Goal: Information Seeking & Learning: Find specific page/section

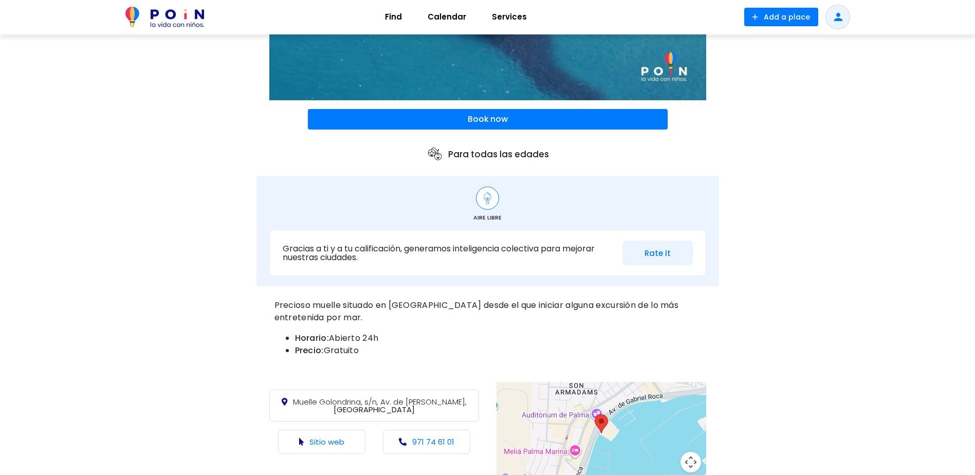
scroll to position [308, 0]
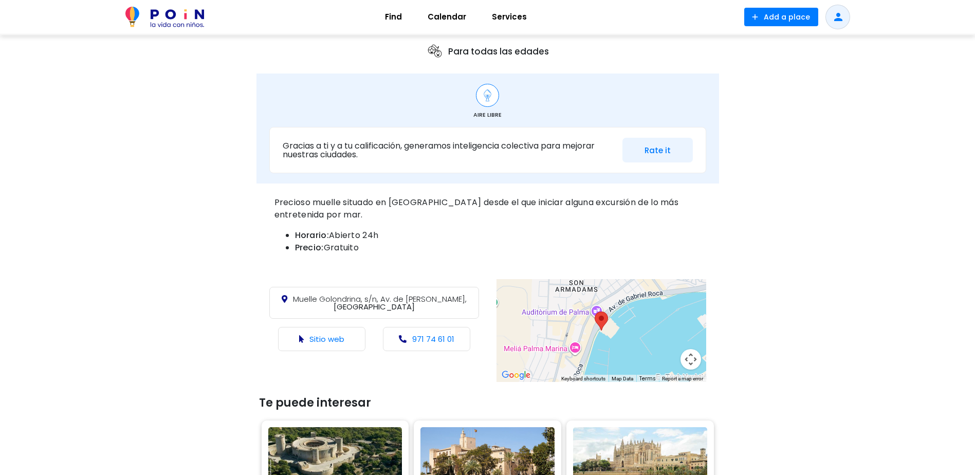
click at [688, 365] on button "Map camera controls" at bounding box center [691, 359] width 21 height 21
click at [699, 361] on button "Map camera controls" at bounding box center [691, 359] width 21 height 21
click at [693, 361] on button "Map camera controls" at bounding box center [691, 359] width 21 height 21
click at [691, 359] on button "Map camera controls" at bounding box center [691, 359] width 21 height 21
click at [584, 339] on div at bounding box center [602, 330] width 210 height 103
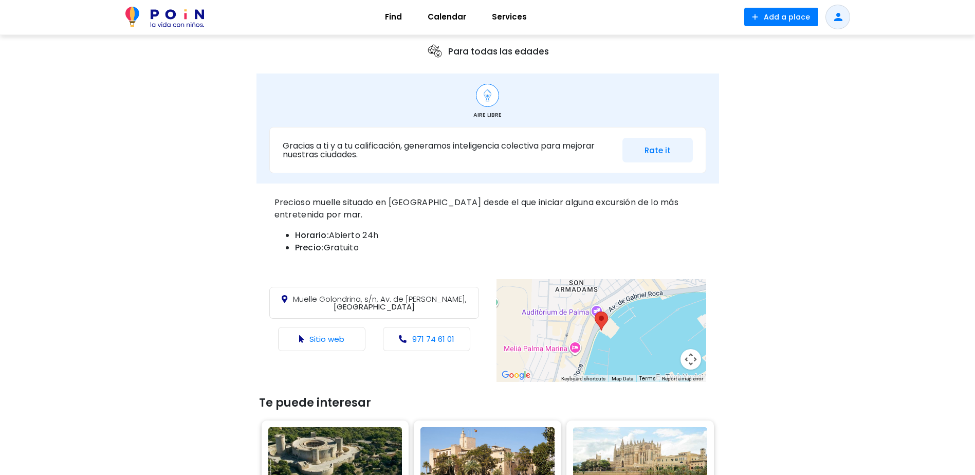
click at [606, 330] on img at bounding box center [601, 321] width 13 height 19
click at [689, 362] on button "Map camera controls" at bounding box center [691, 359] width 21 height 21
click at [690, 363] on button "Map camera controls" at bounding box center [691, 359] width 21 height 21
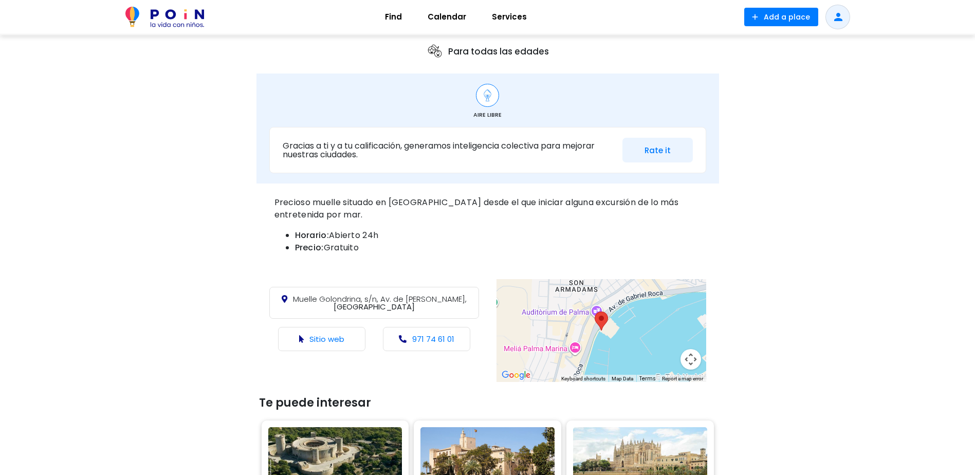
click at [695, 355] on button "Map camera controls" at bounding box center [691, 359] width 21 height 21
click at [665, 361] on button "Zoom out" at bounding box center [665, 359] width 21 height 21
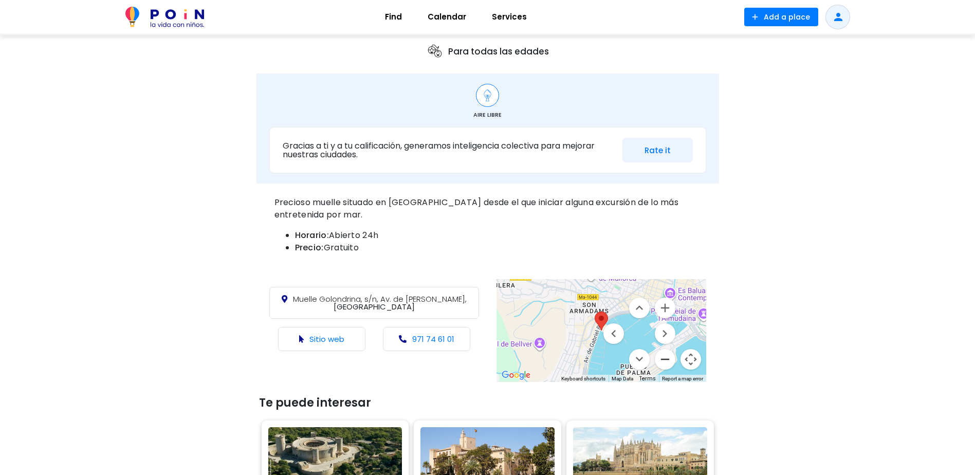
click at [665, 361] on button "Zoom out" at bounding box center [665, 359] width 21 height 21
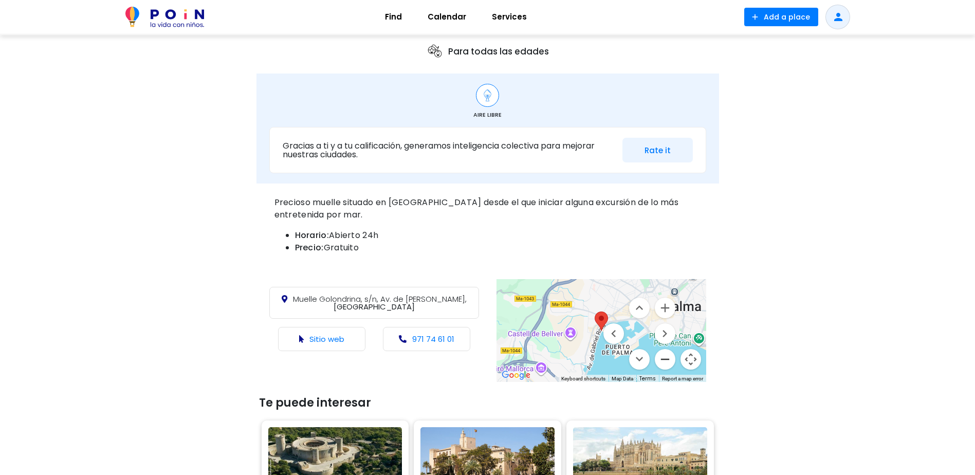
click at [665, 361] on button "Zoom out" at bounding box center [665, 359] width 21 height 21
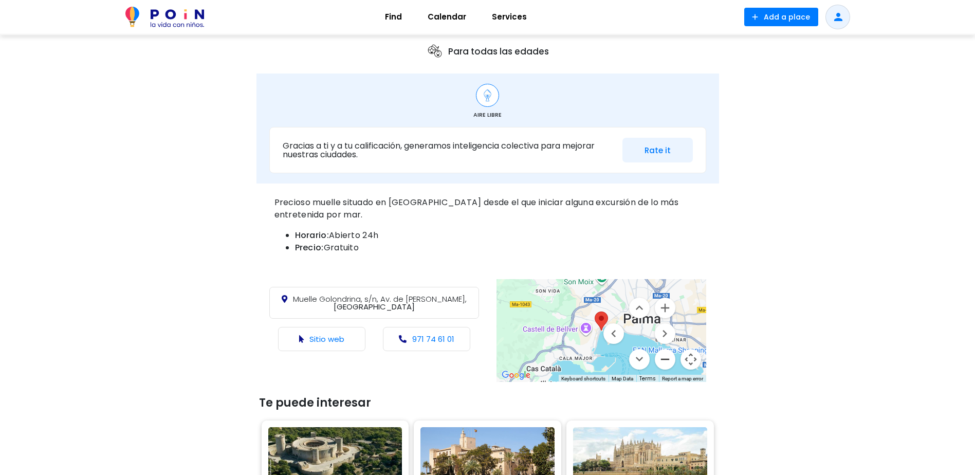
click at [665, 365] on button "Zoom out" at bounding box center [665, 359] width 21 height 21
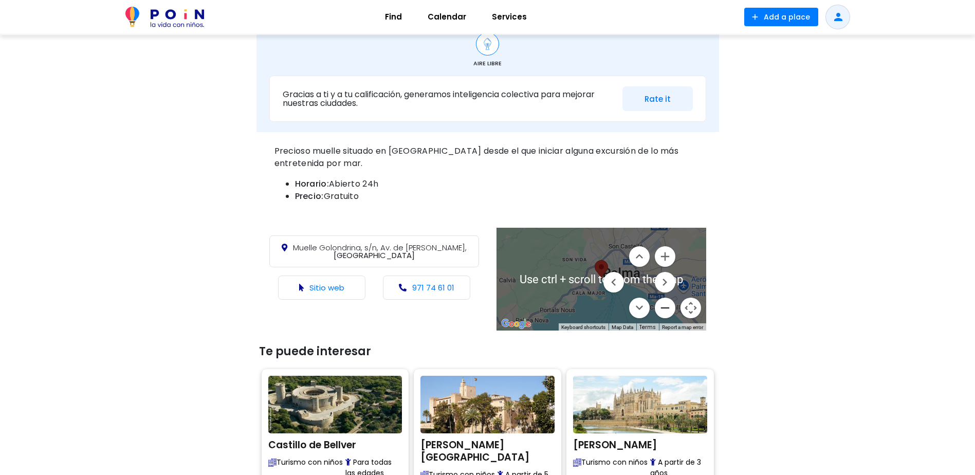
scroll to position [257, 0]
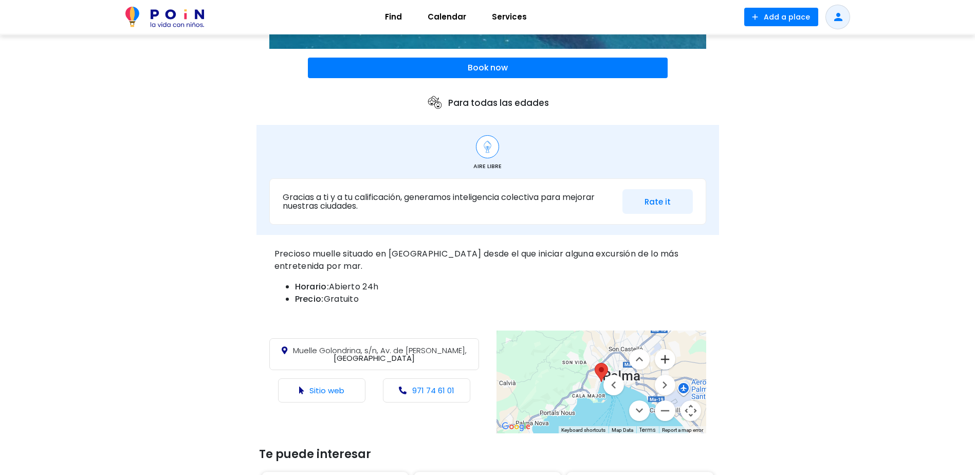
click at [665, 360] on button "Zoom in" at bounding box center [665, 359] width 21 height 21
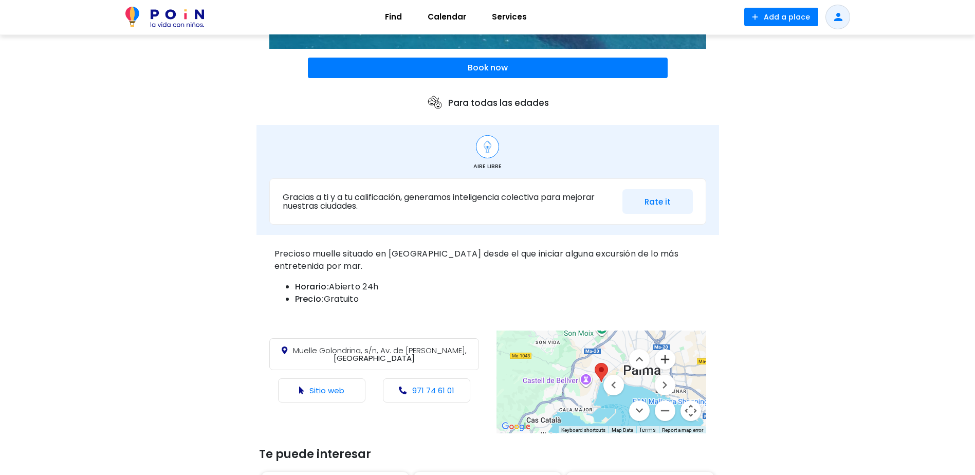
click at [665, 360] on button "Zoom in" at bounding box center [665, 359] width 21 height 21
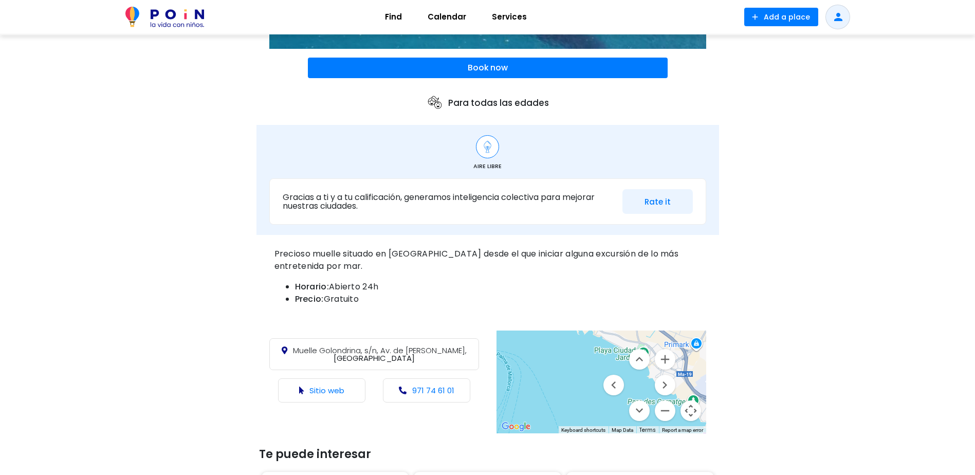
drag, startPoint x: 598, startPoint y: 410, endPoint x: 483, endPoint y: 326, distance: 142.8
click at [469, 325] on div "< Lugares / Planes en familia Muelle de golondrinas Turismo con niños share Sha…" at bounding box center [488, 284] width 463 height 1015
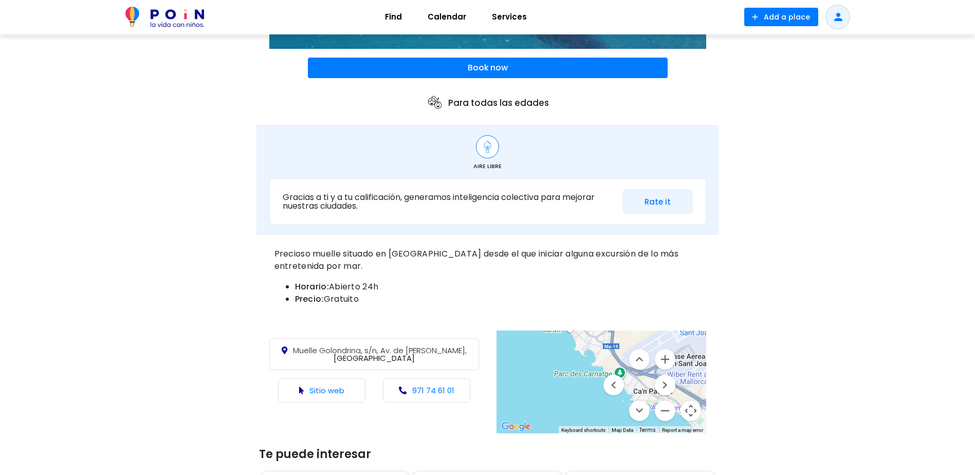
drag, startPoint x: 599, startPoint y: 381, endPoint x: 491, endPoint y: 372, distance: 108.3
click at [491, 374] on div "Muelle Golondrina, s/n, Av. de [PERSON_NAME][GEOGRAPHIC_DATA] Sitio web 971 74 …" at bounding box center [488, 382] width 463 height 108
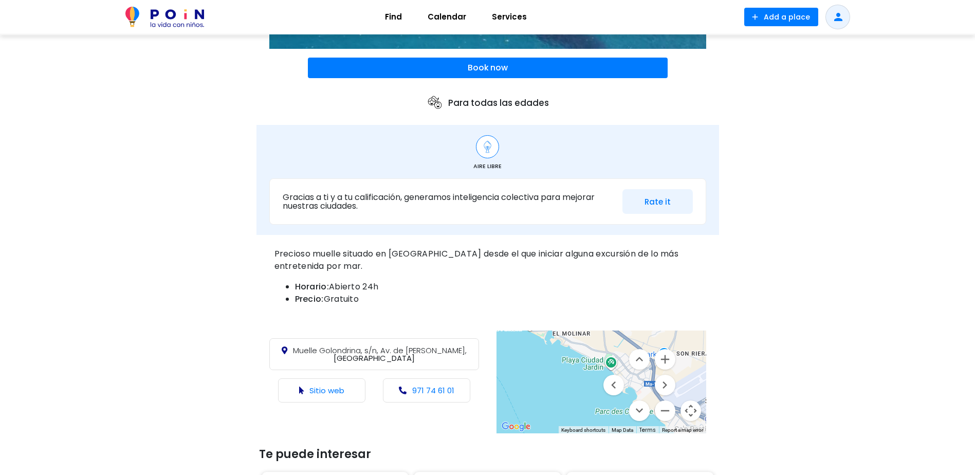
drag, startPoint x: 556, startPoint y: 381, endPoint x: 597, endPoint y: 424, distance: 59.3
click at [597, 424] on div at bounding box center [602, 382] width 210 height 103
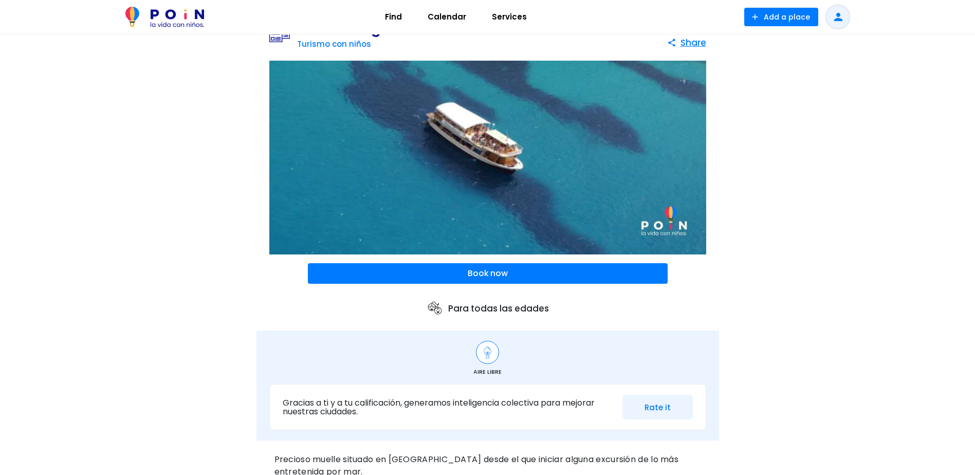
scroll to position [0, 0]
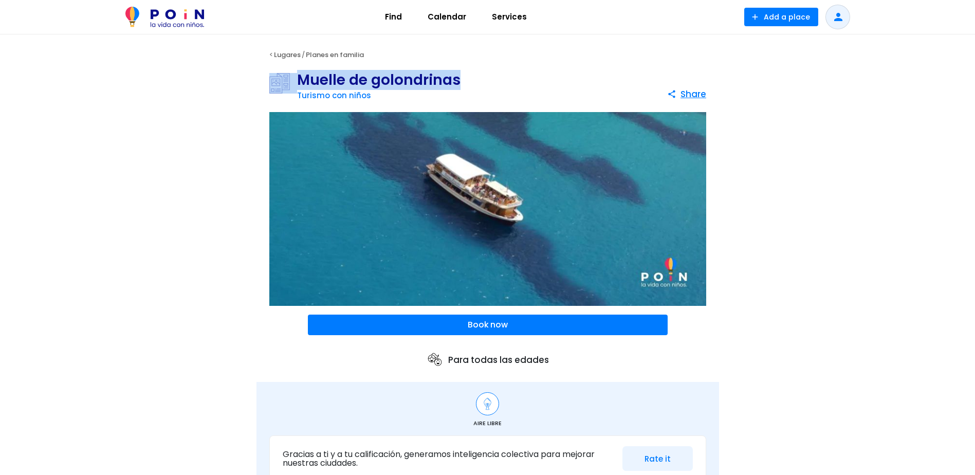
drag, startPoint x: 456, startPoint y: 79, endPoint x: 295, endPoint y: 75, distance: 160.9
click at [295, 75] on div "Muelle de golondrinas Turismo con niños" at bounding box center [364, 88] width 191 height 30
drag, startPoint x: 295, startPoint y: 75, endPoint x: 341, endPoint y: 80, distance: 46.0
copy div "Muelle de golondrinas"
